Goal: Task Accomplishment & Management: Use online tool/utility

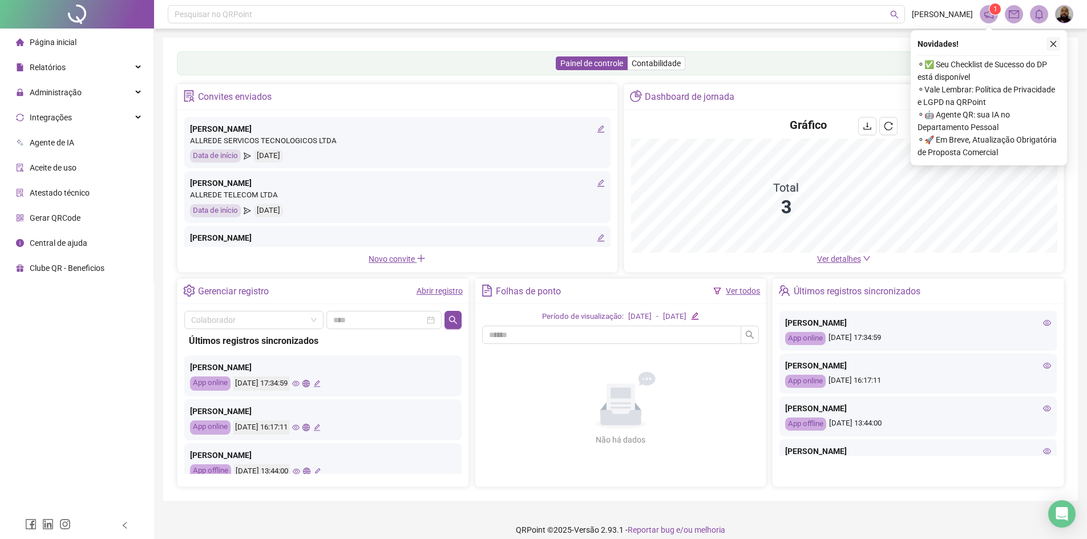
click at [1055, 43] on icon "close" at bounding box center [1053, 44] width 8 height 8
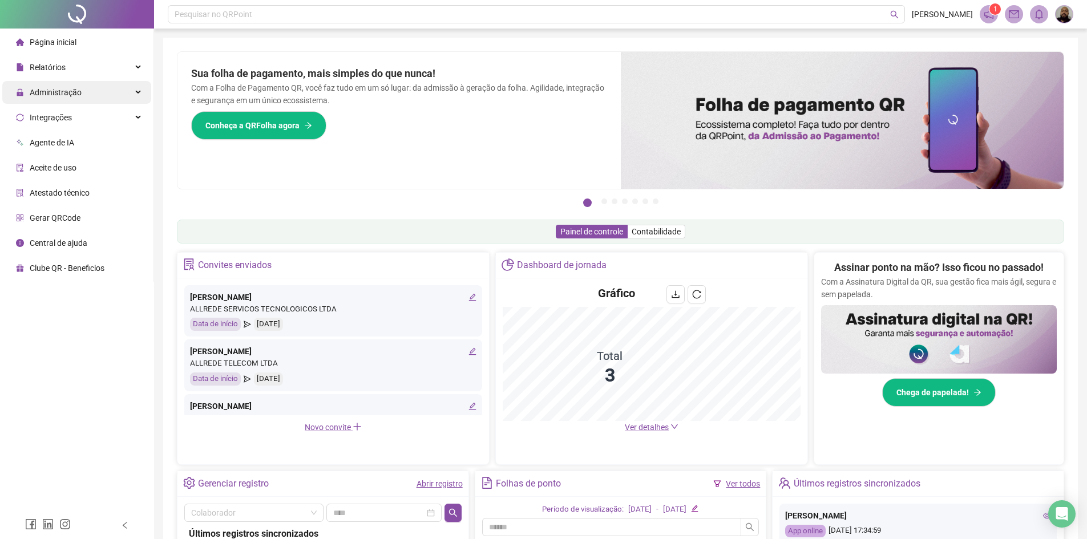
click at [83, 91] on div "Administração" at bounding box center [76, 92] width 149 height 23
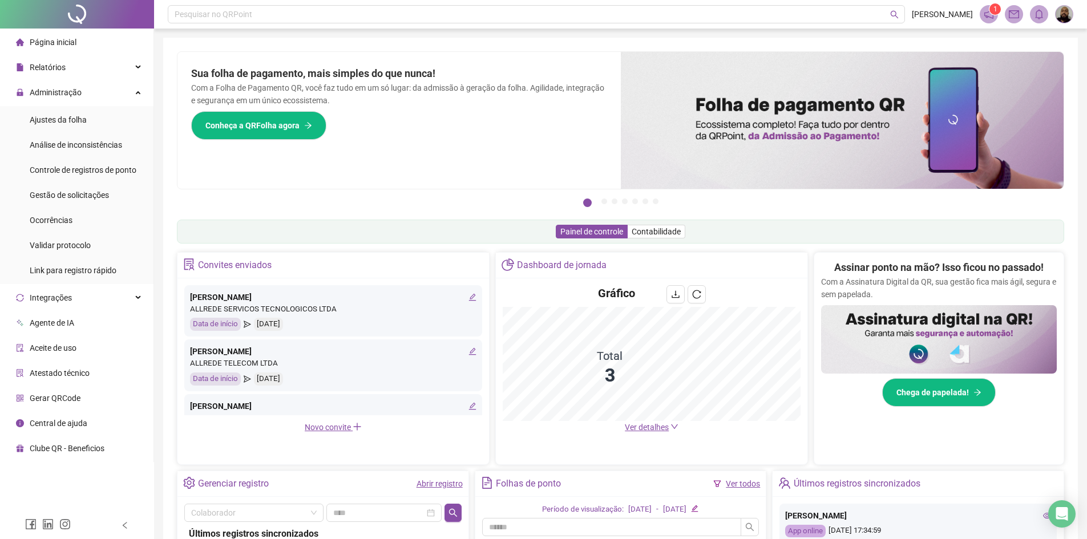
click at [233, 303] on div "ALLREDE SERVICOS TECNOLOGICOS LTDA" at bounding box center [333, 309] width 286 height 12
click at [92, 95] on div "Administração" at bounding box center [76, 92] width 149 height 23
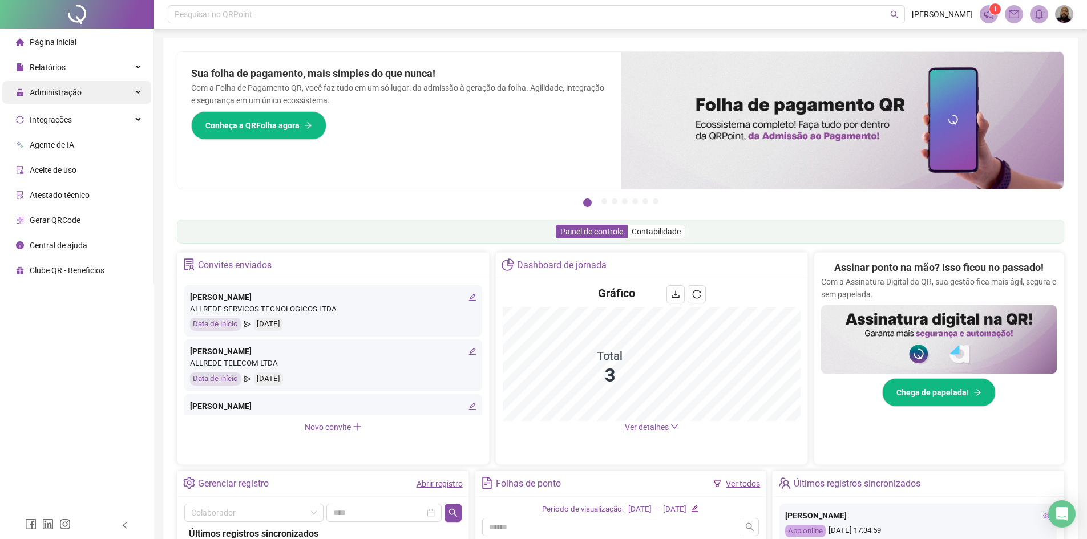
click at [92, 95] on div "Administração" at bounding box center [76, 92] width 149 height 23
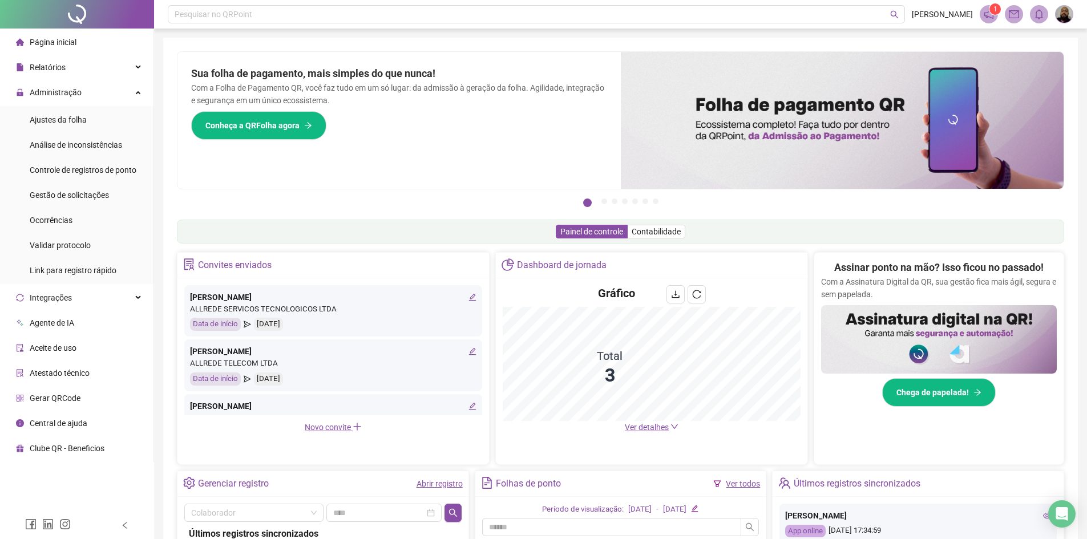
click at [167, 133] on div "Pague o QRPoint com Cartão de Crédito Sua assinatura: mais segurança, prática e…" at bounding box center [620, 366] width 914 height 656
click at [75, 93] on span "Administração" at bounding box center [56, 92] width 52 height 9
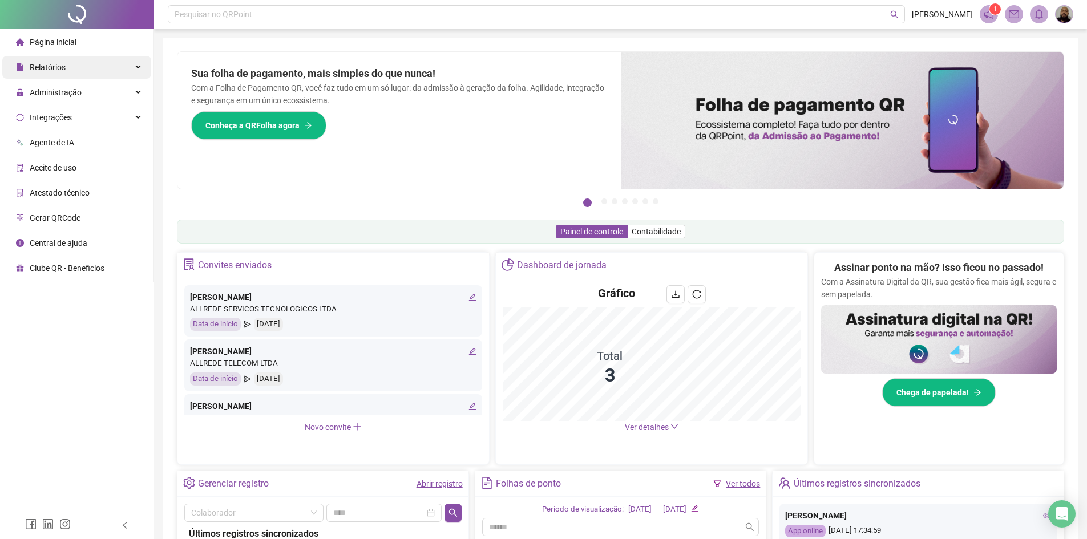
click at [81, 59] on div "Relatórios" at bounding box center [76, 67] width 149 height 23
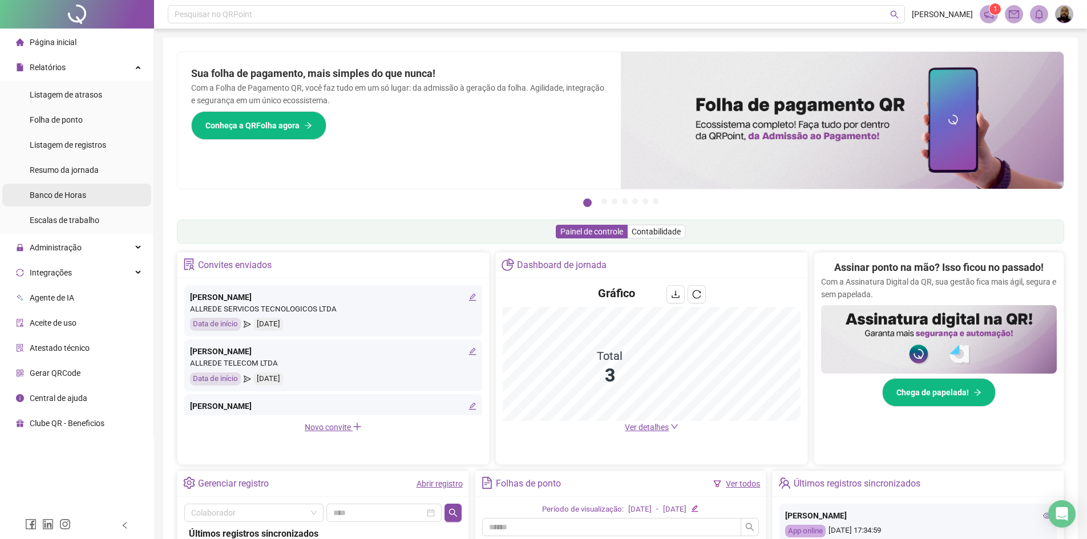
click at [62, 193] on span "Banco de Horas" at bounding box center [58, 195] width 56 height 9
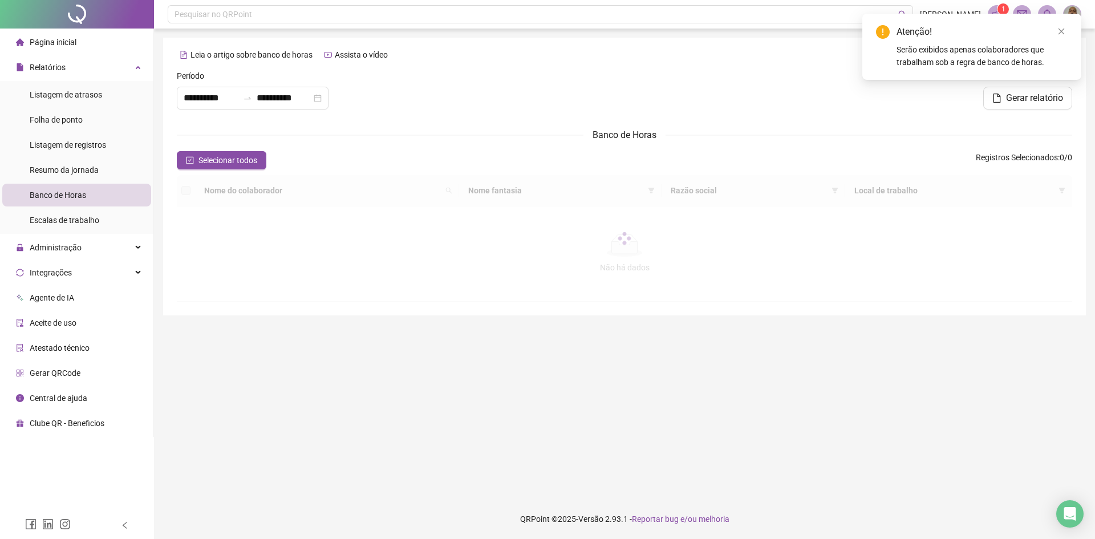
type input "**********"
click at [90, 67] on div "Relatórios" at bounding box center [76, 67] width 149 height 23
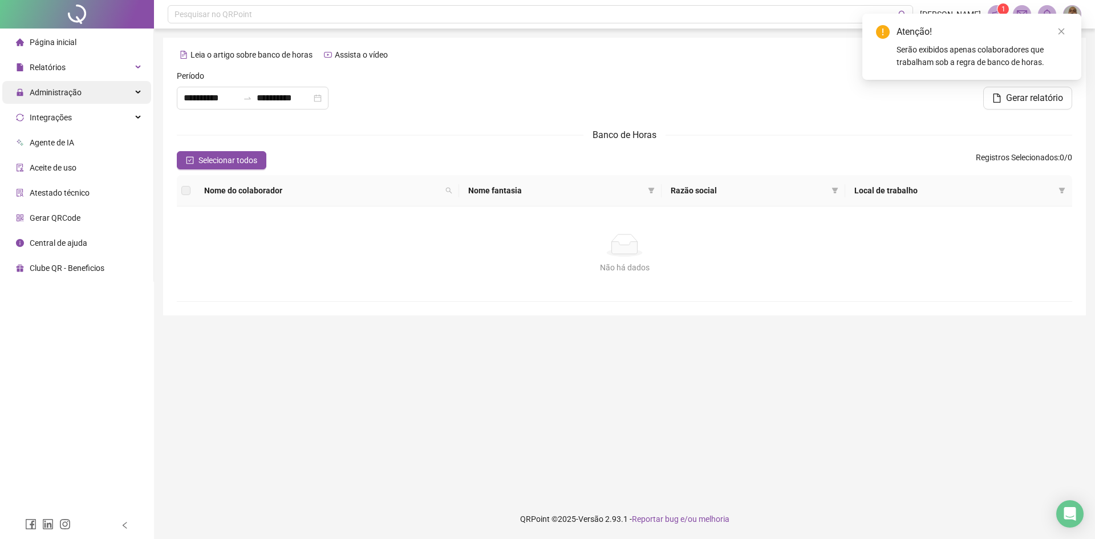
click at [85, 94] on div "Administração" at bounding box center [76, 92] width 149 height 23
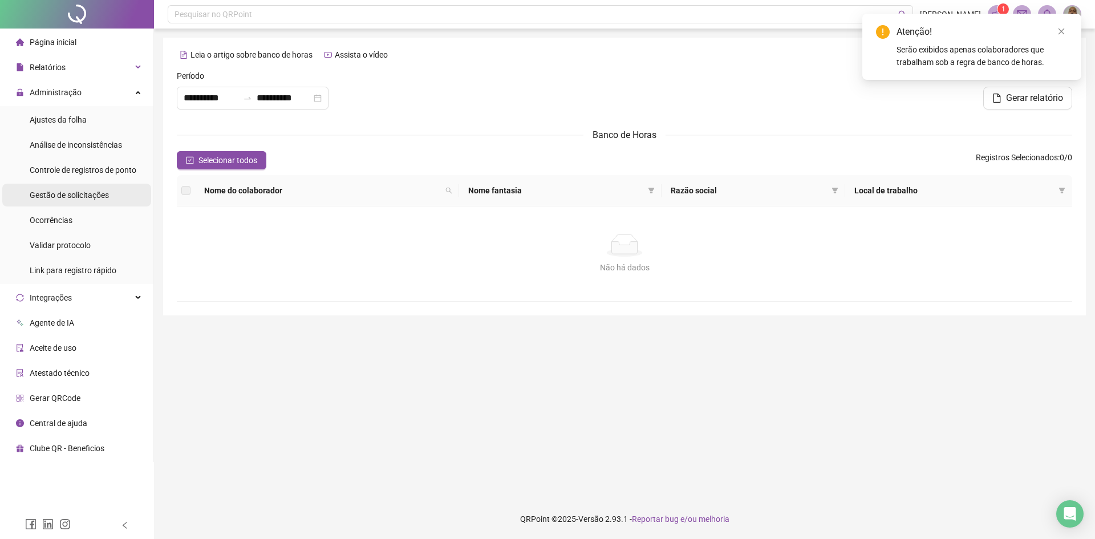
click at [68, 196] on span "Gestão de solicitações" at bounding box center [69, 195] width 79 height 9
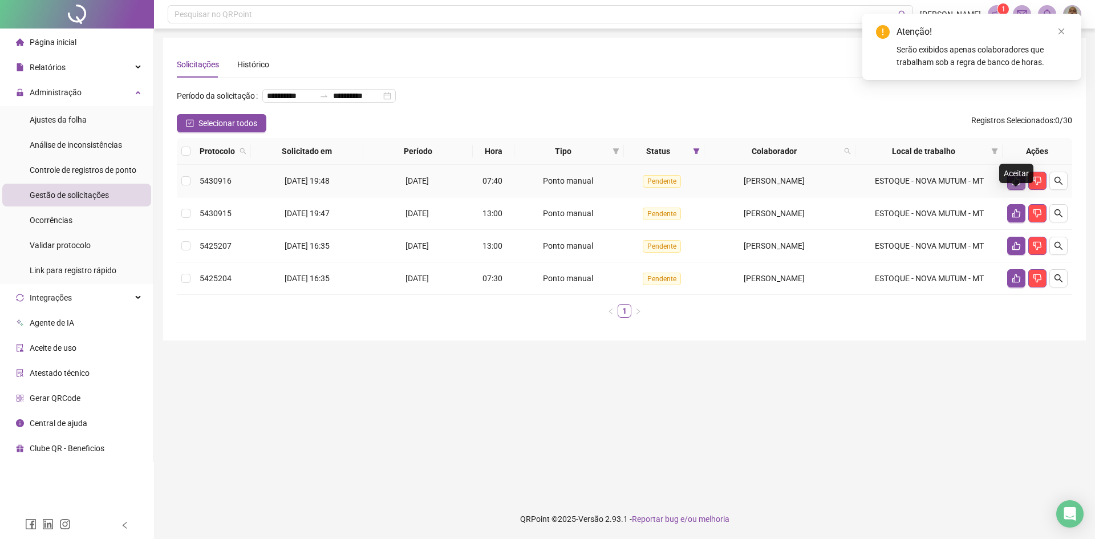
click at [1012, 185] on icon "like" at bounding box center [1016, 180] width 9 height 9
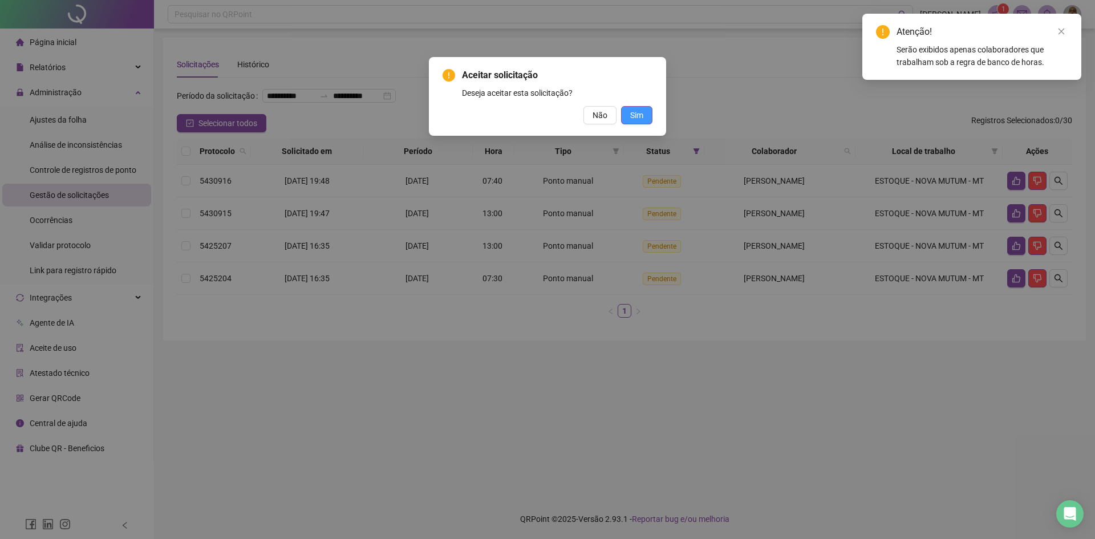
click at [630, 118] on button "Sim" at bounding box center [636, 115] width 31 height 18
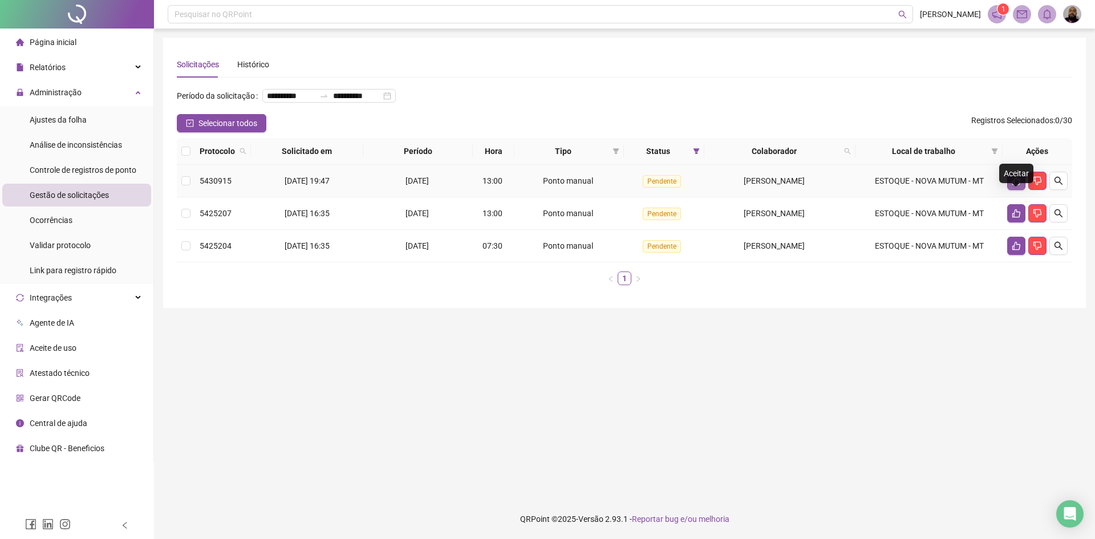
click at [1016, 185] on icon "like" at bounding box center [1016, 180] width 9 height 9
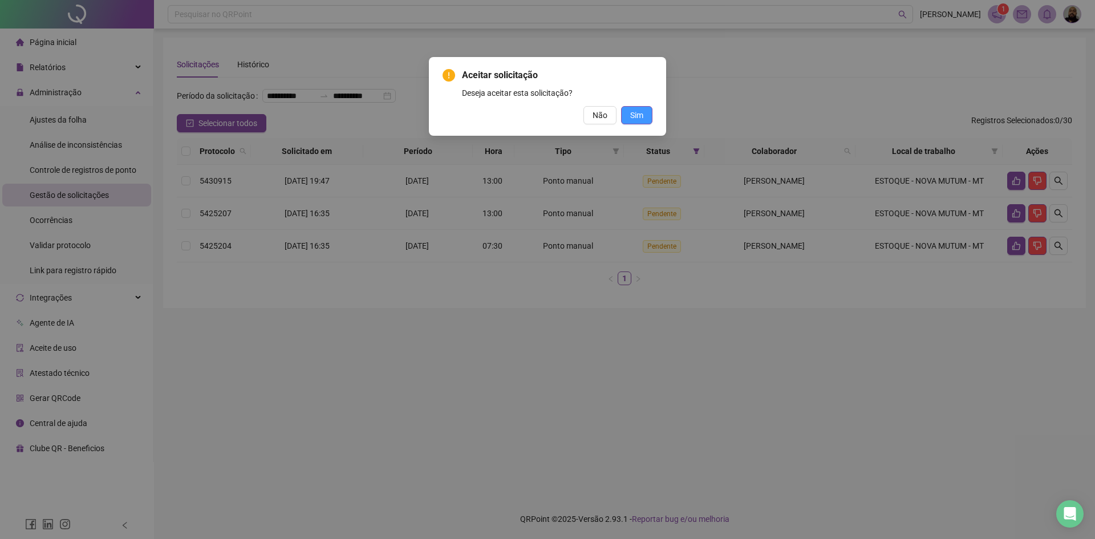
click at [626, 115] on button "Sim" at bounding box center [636, 115] width 31 height 18
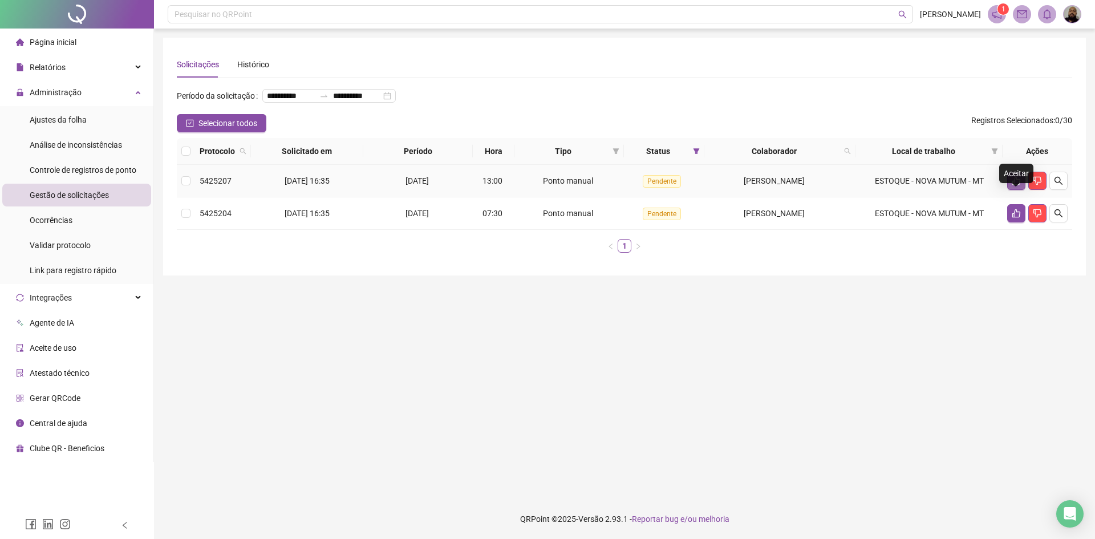
click at [1012, 185] on icon "like" at bounding box center [1016, 180] width 9 height 9
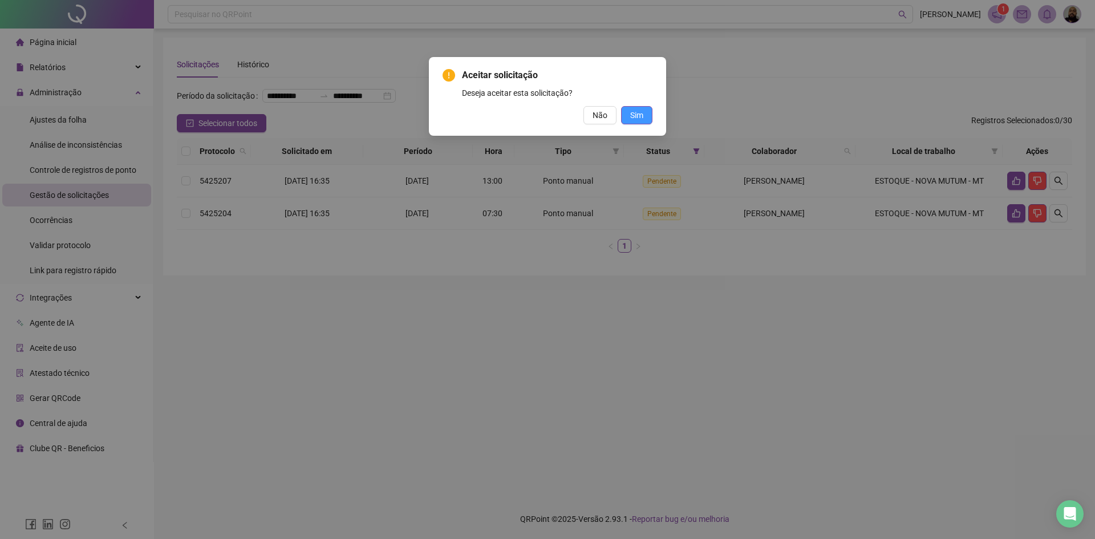
click at [628, 119] on button "Sim" at bounding box center [636, 115] width 31 height 18
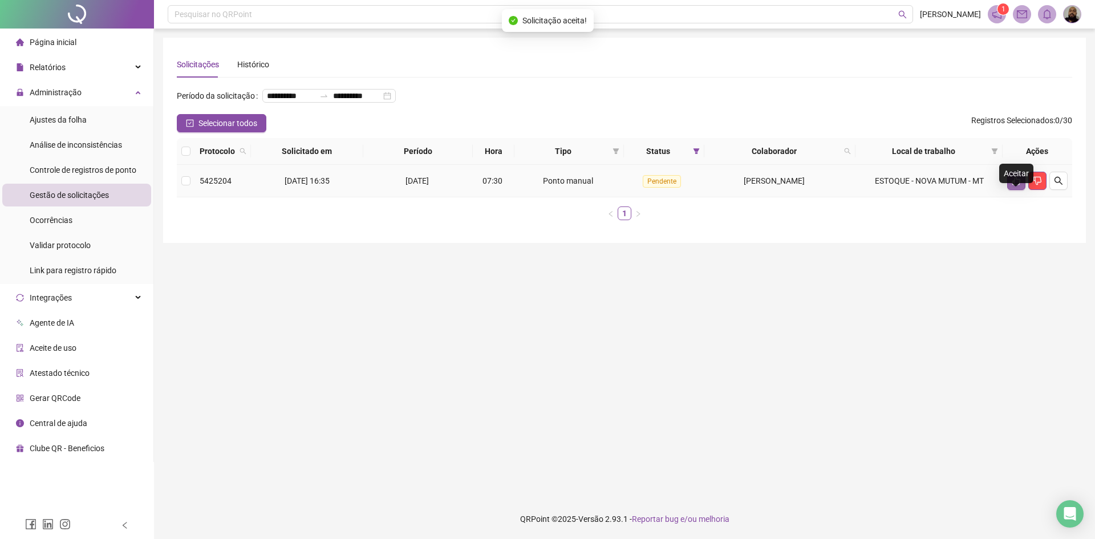
click at [1015, 190] on button "button" at bounding box center [1016, 181] width 18 height 18
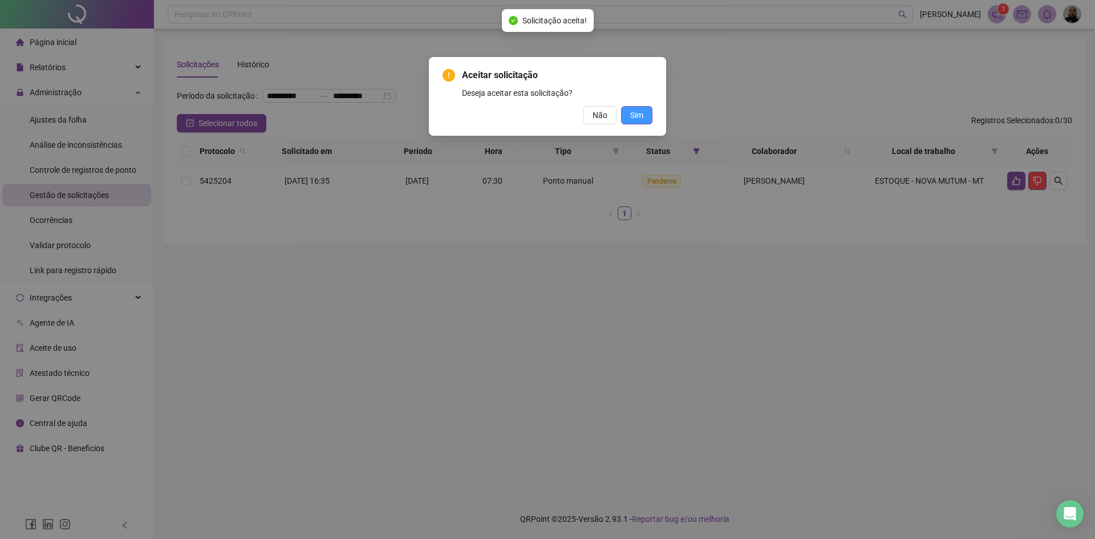
click at [635, 115] on span "Sim" at bounding box center [636, 115] width 13 height 13
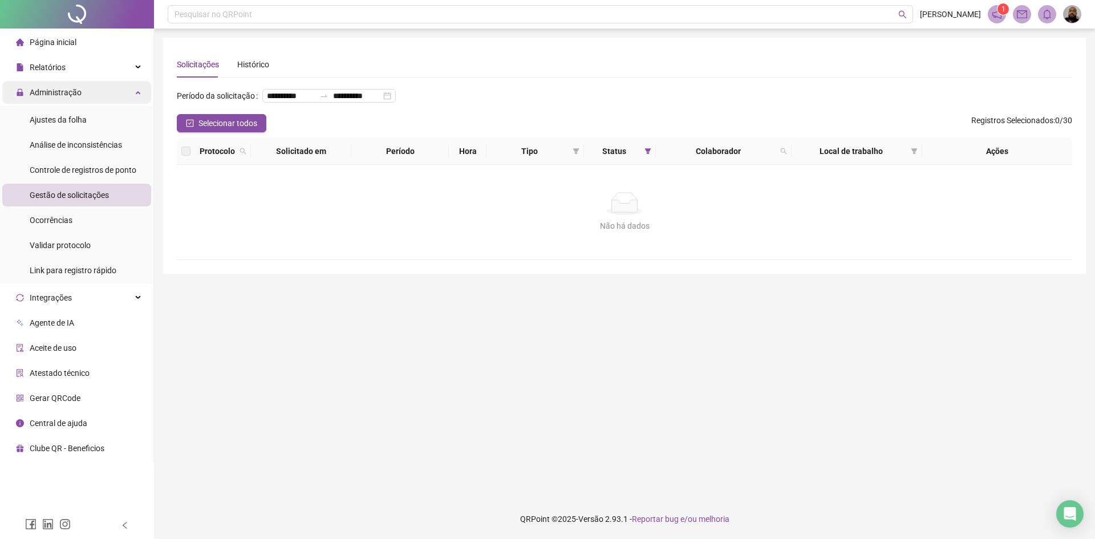
click at [84, 92] on div "Administração" at bounding box center [76, 92] width 149 height 23
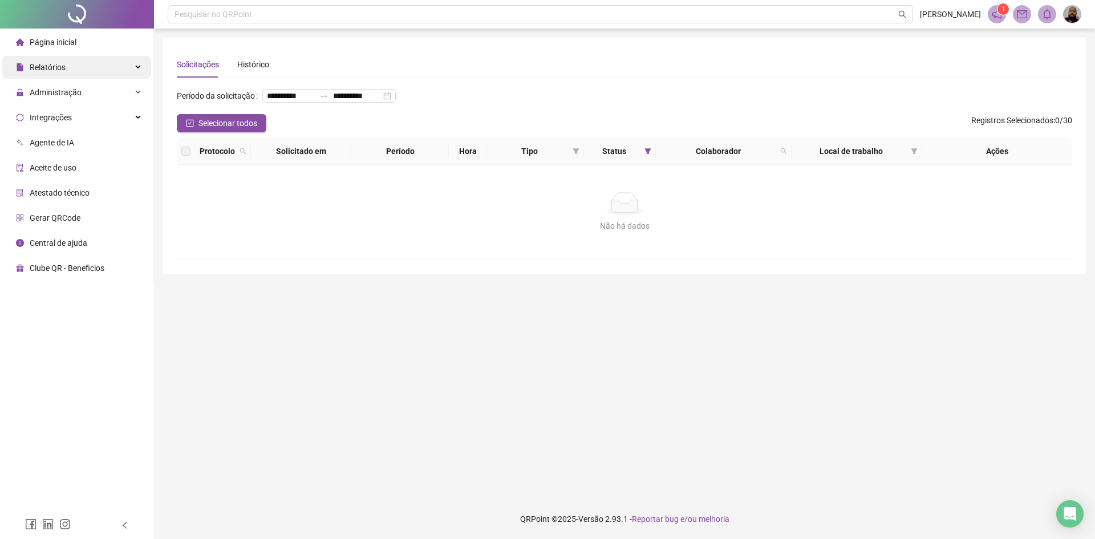
click at [90, 70] on div "Relatórios" at bounding box center [76, 67] width 149 height 23
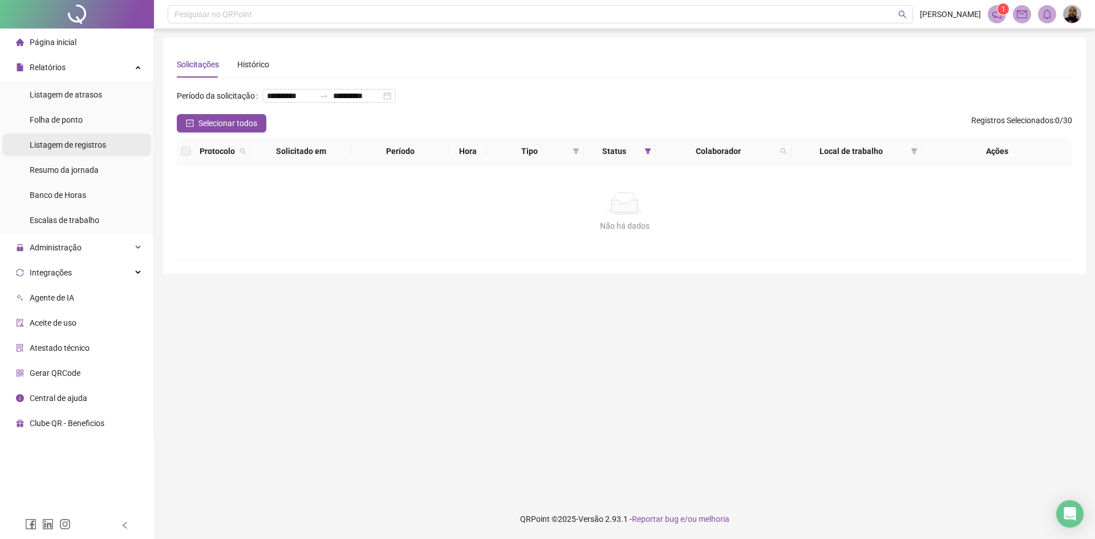
click at [62, 145] on span "Listagem de registros" at bounding box center [68, 144] width 76 height 9
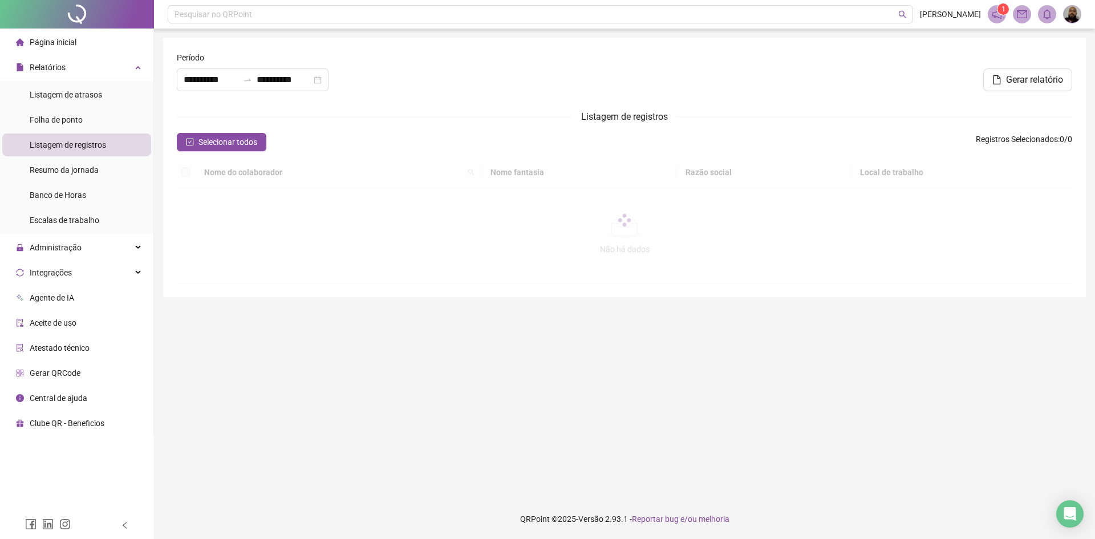
type input "**********"
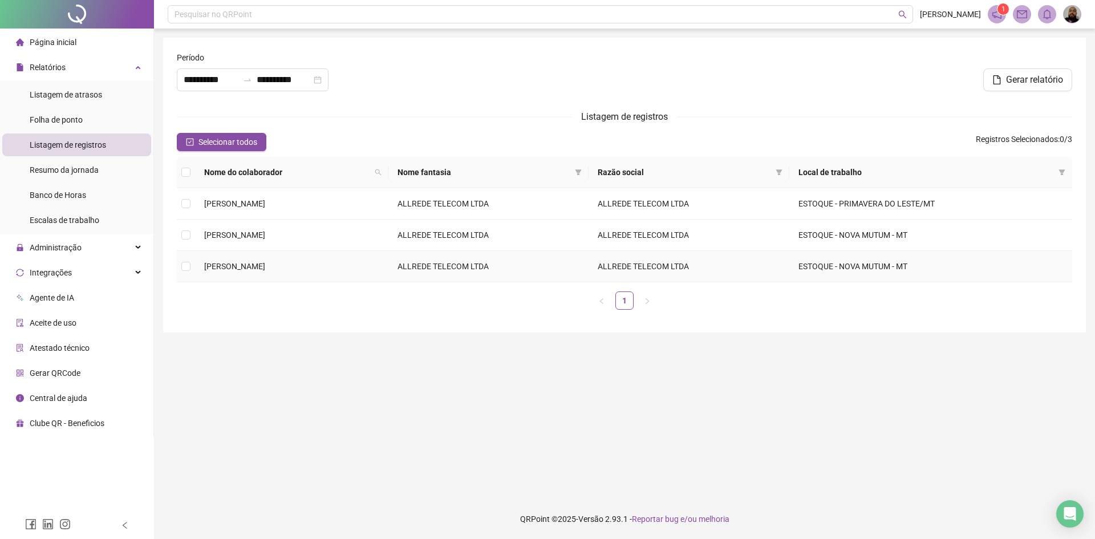
click at [191, 265] on td at bounding box center [186, 266] width 18 height 31
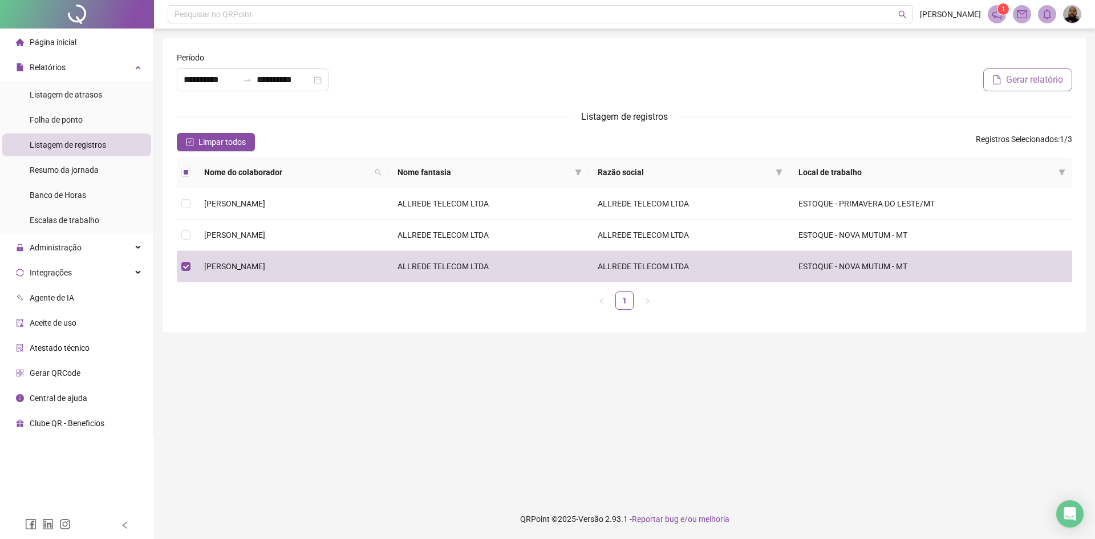
click at [1012, 79] on span "Gerar relatório" at bounding box center [1034, 80] width 57 height 14
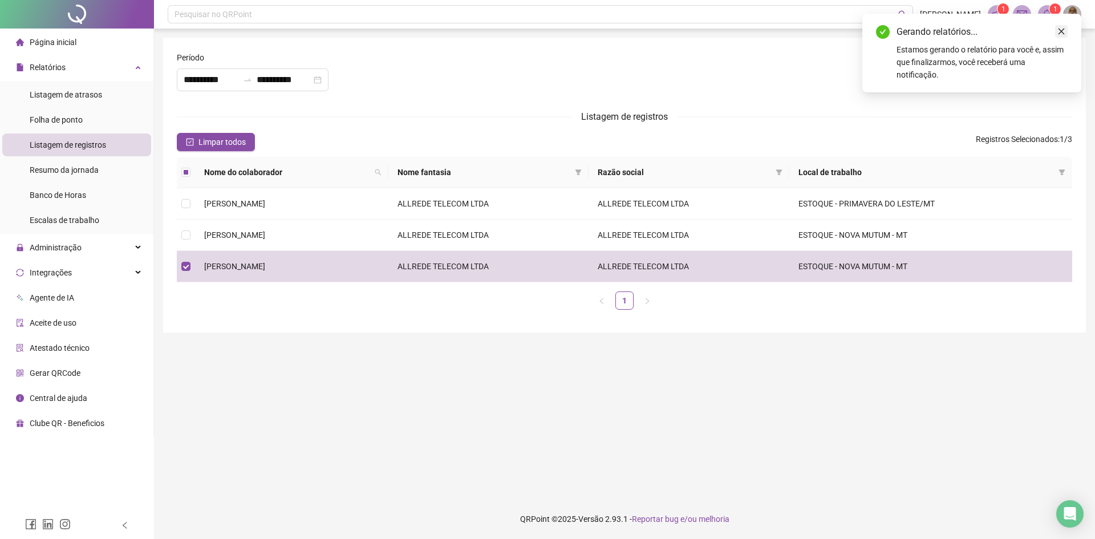
click at [1063, 33] on icon "close" at bounding box center [1062, 31] width 8 height 8
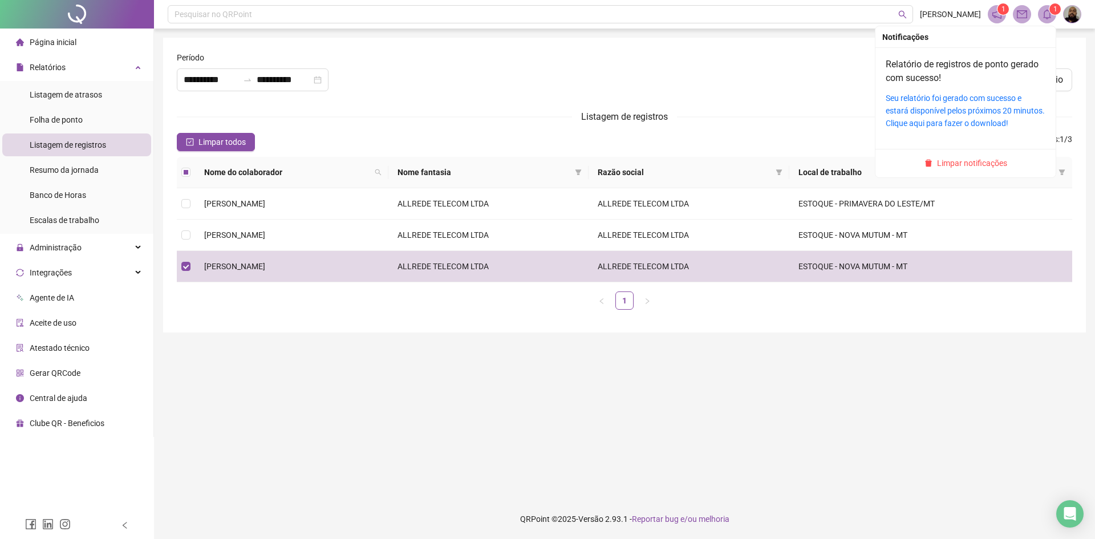
click at [1048, 19] on icon "bell" at bounding box center [1047, 14] width 8 height 10
click at [934, 100] on link "Seu relatório foi gerado com sucesso e estará disponível pelos próximos 20 minu…" at bounding box center [965, 111] width 159 height 34
